Goal: Information Seeking & Learning: Learn about a topic

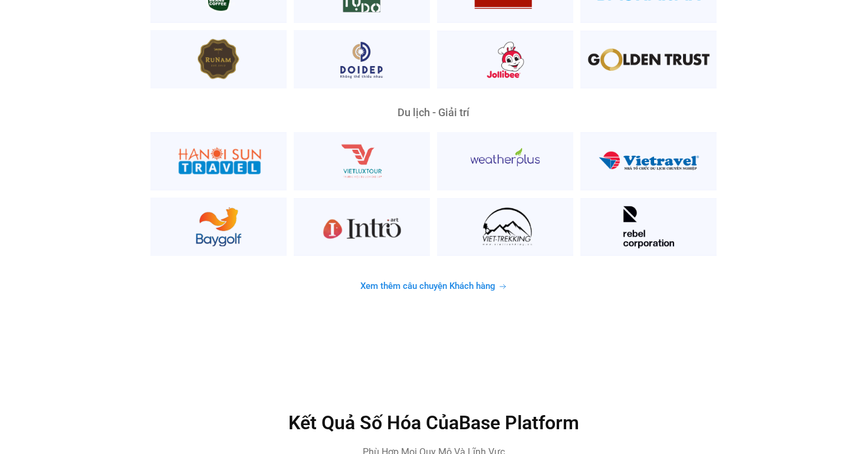
scroll to position [3056, 0]
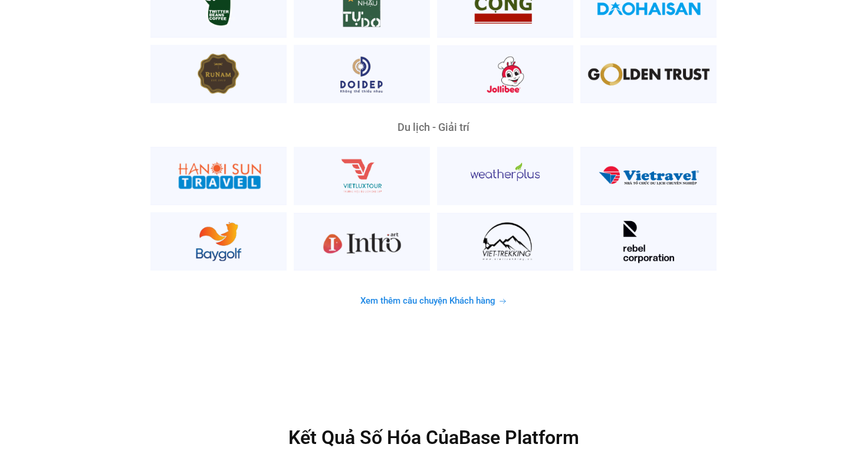
click at [391, 297] on span "Xem thêm câu chuyện Khách hàng" at bounding box center [427, 301] width 135 height 9
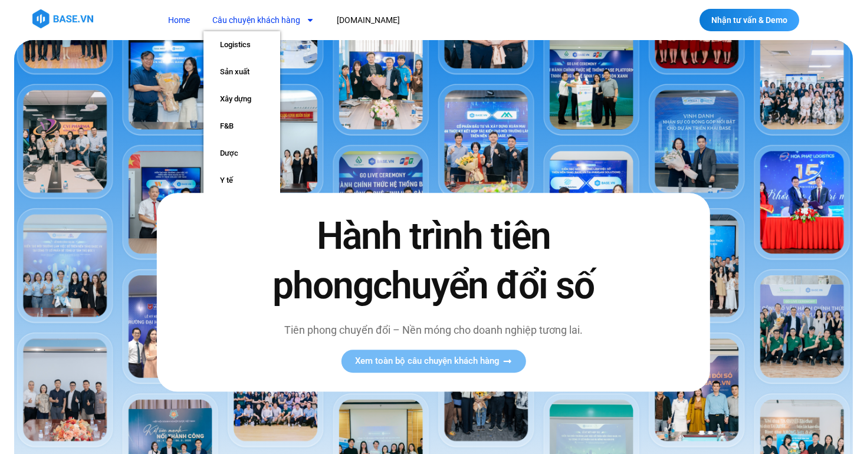
click at [276, 22] on link "Câu chuyện khách hàng" at bounding box center [264, 20] width 120 height 22
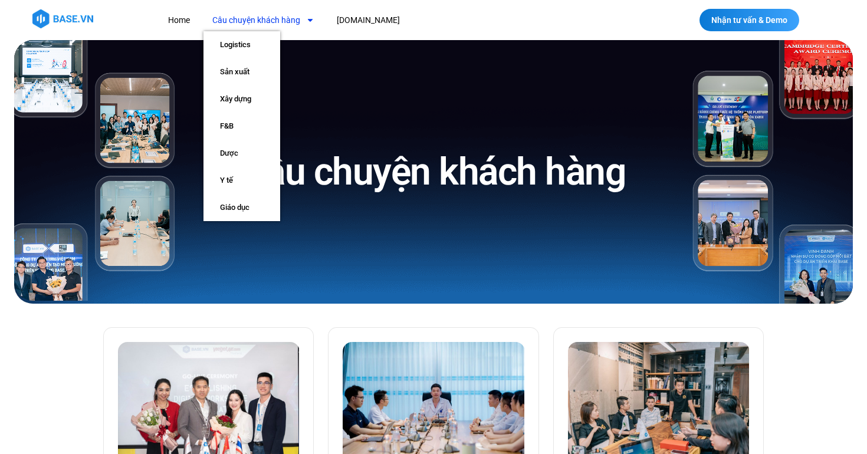
click at [277, 23] on link "Câu chuyện khách hàng" at bounding box center [264, 20] width 120 height 22
click at [258, 45] on link "Logistics" at bounding box center [242, 44] width 77 height 27
click at [247, 65] on link "Sản xuất" at bounding box center [242, 71] width 77 height 27
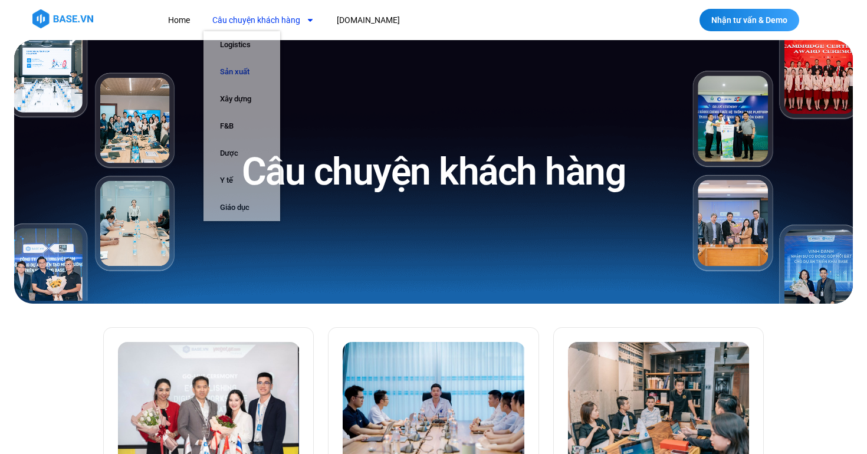
click at [247, 65] on link "Sản xuất" at bounding box center [242, 71] width 77 height 27
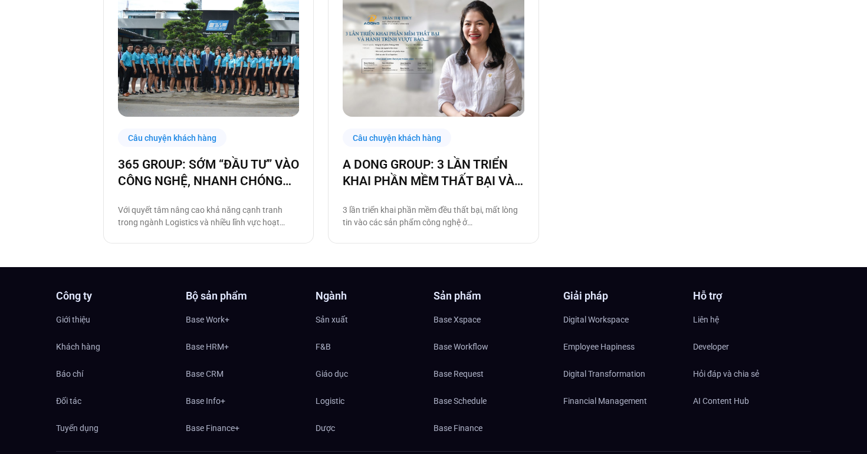
scroll to position [941, 0]
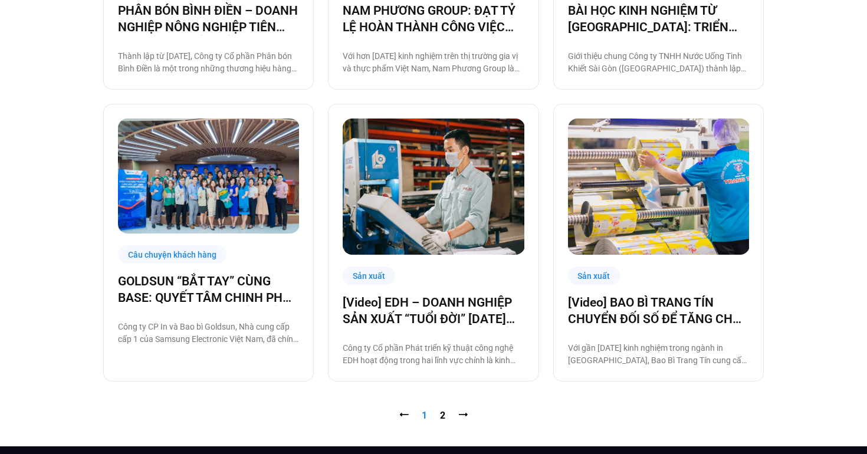
scroll to position [1099, 0]
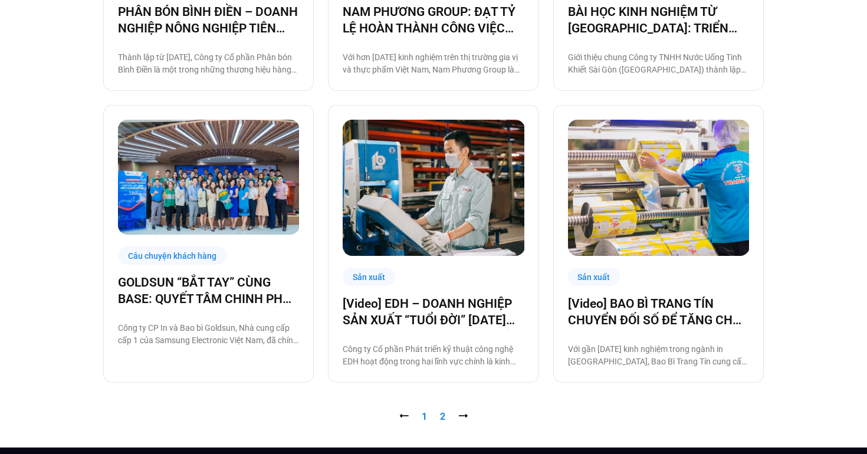
click at [443, 418] on link "Trang 2" at bounding box center [442, 416] width 5 height 11
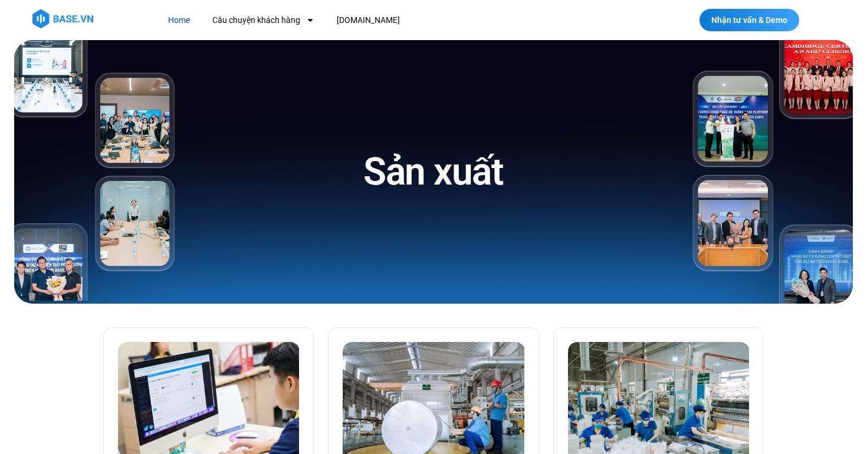
click at [176, 24] on link "Home" at bounding box center [179, 20] width 40 height 22
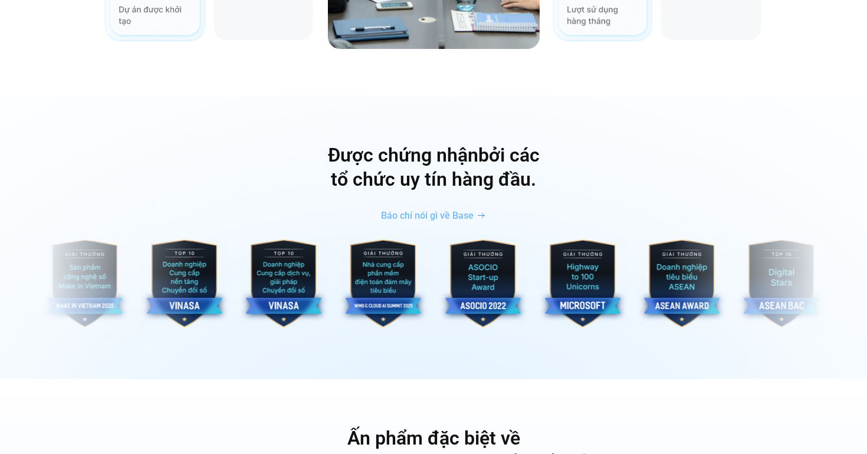
scroll to position [3932, 0]
